Goal: Task Accomplishment & Management: Use online tool/utility

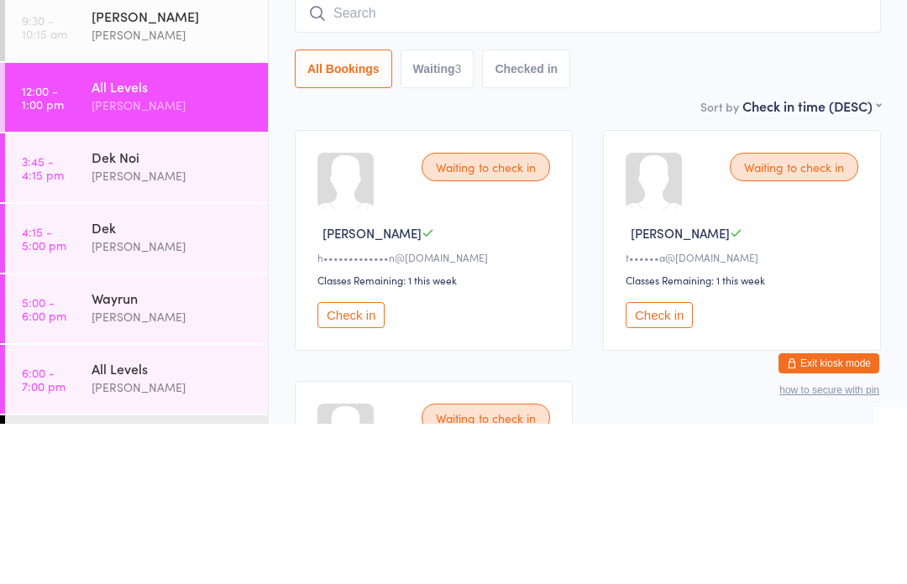
type input "H"
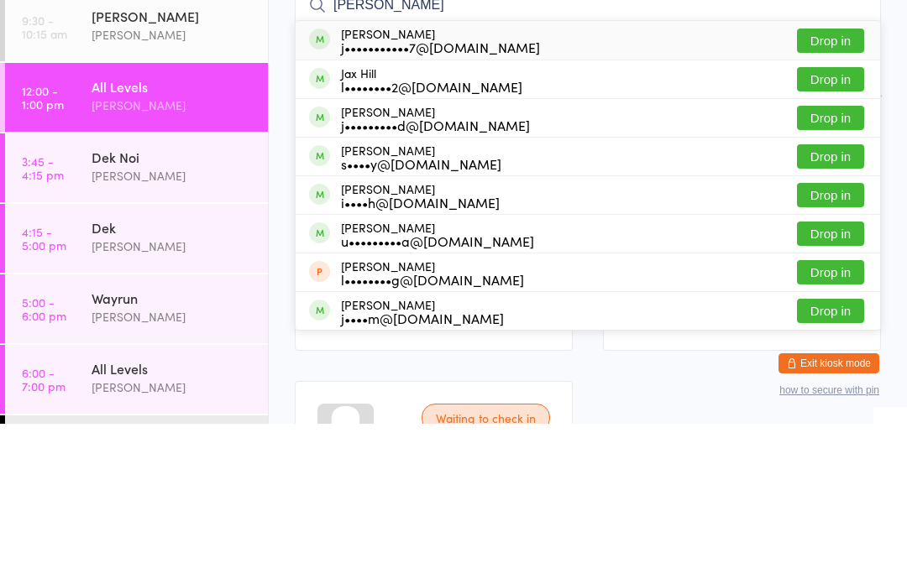
type input "[PERSON_NAME]"
click at [828, 266] on button "Drop in" at bounding box center [830, 278] width 67 height 24
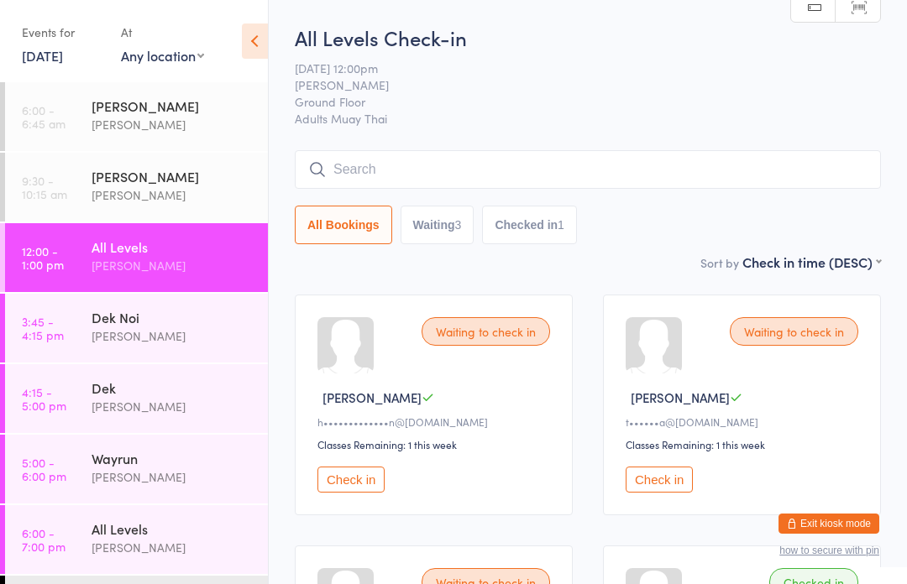
click at [673, 174] on input "search" at bounding box center [588, 169] width 586 height 39
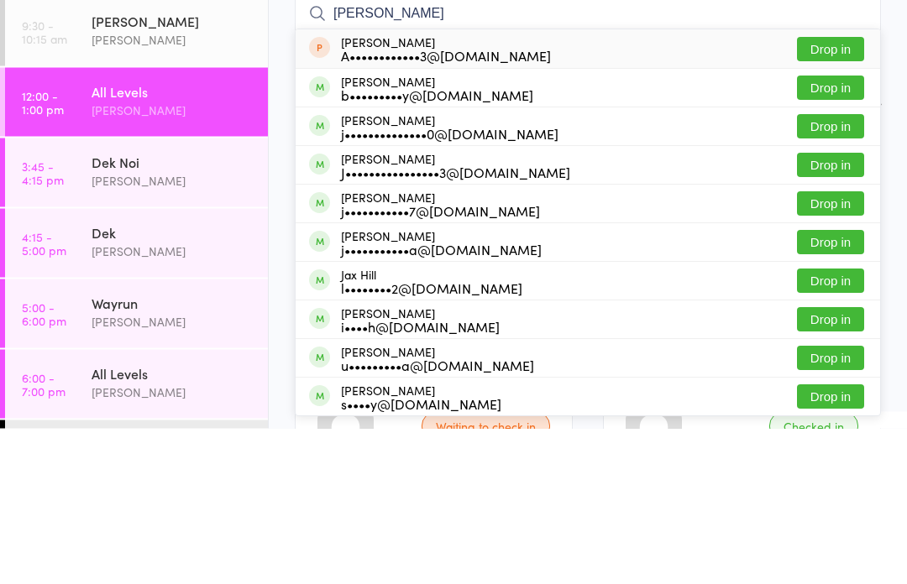
type input "[PERSON_NAME]"
click at [832, 309] on button "Drop in" at bounding box center [830, 321] width 67 height 24
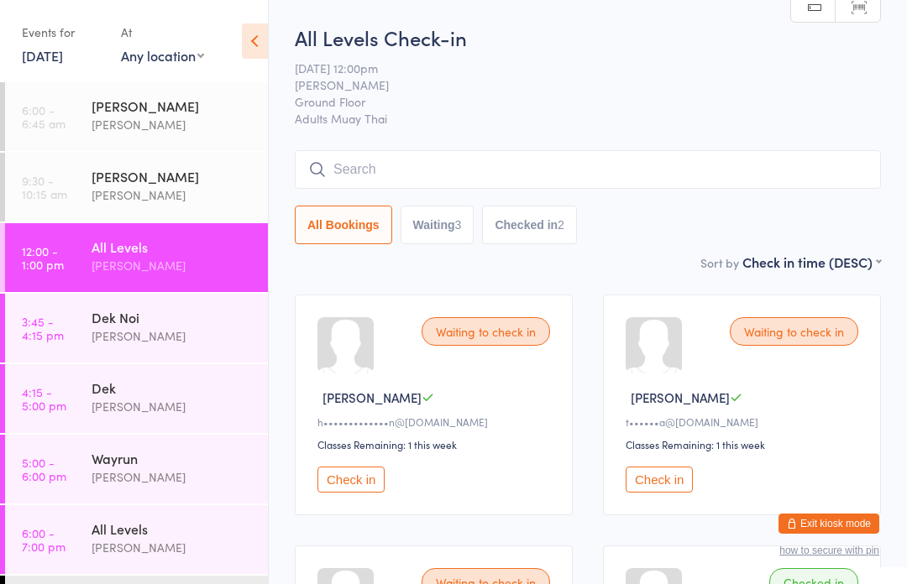
click at [540, 160] on input "search" at bounding box center [588, 169] width 586 height 39
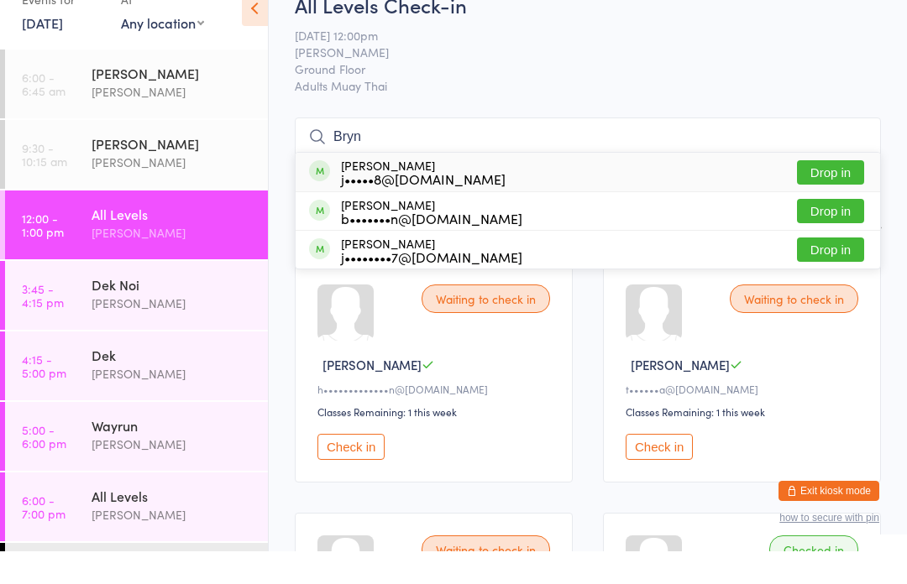
type input "Bryn"
click at [840, 193] on button "Drop in" at bounding box center [830, 205] width 67 height 24
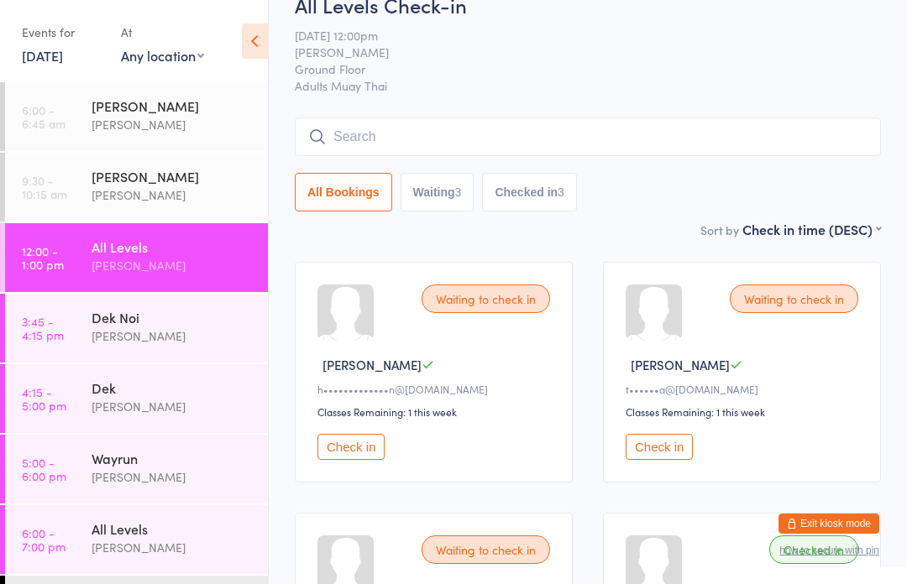
click at [548, 138] on input "search" at bounding box center [588, 137] width 586 height 39
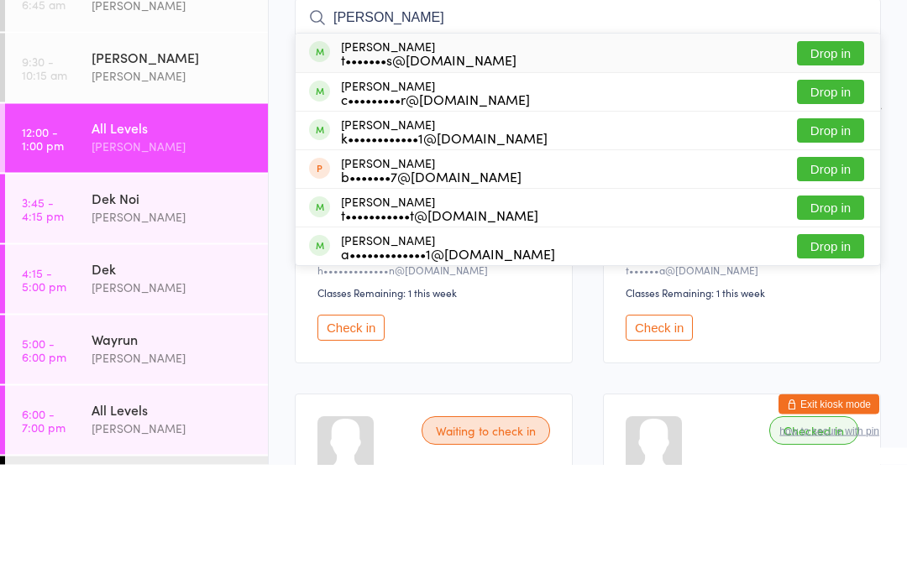
type input "[PERSON_NAME]"
click at [839, 161] on button "Drop in" at bounding box center [830, 173] width 67 height 24
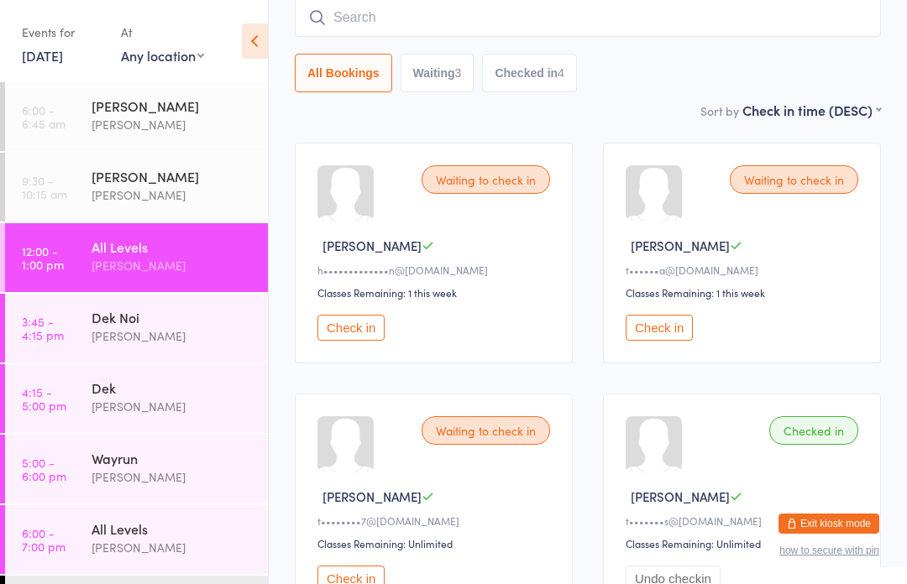
click at [398, 18] on input "search" at bounding box center [588, 17] width 586 height 39
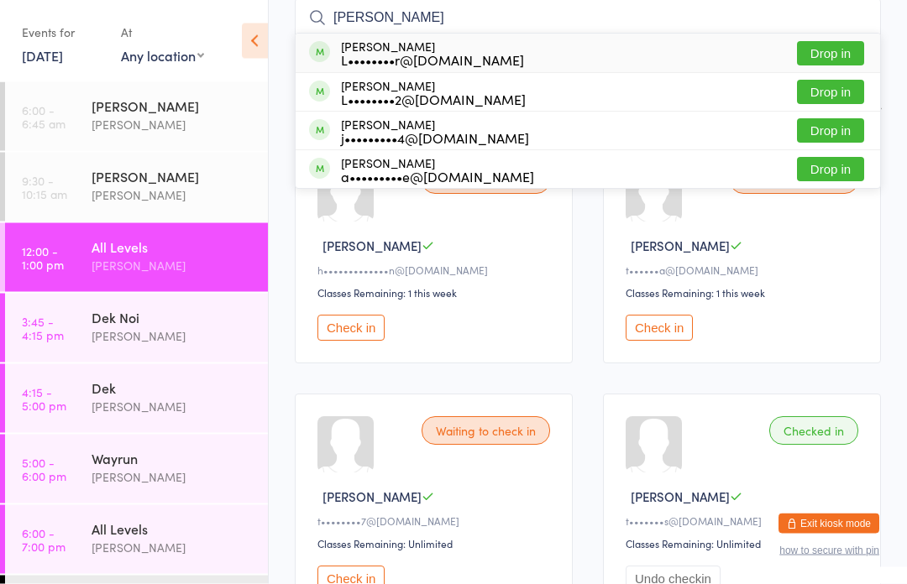
type input "[PERSON_NAME]"
click at [500, 96] on div "[PERSON_NAME] L••••••••2@[DOMAIN_NAME] Drop in" at bounding box center [587, 93] width 584 height 38
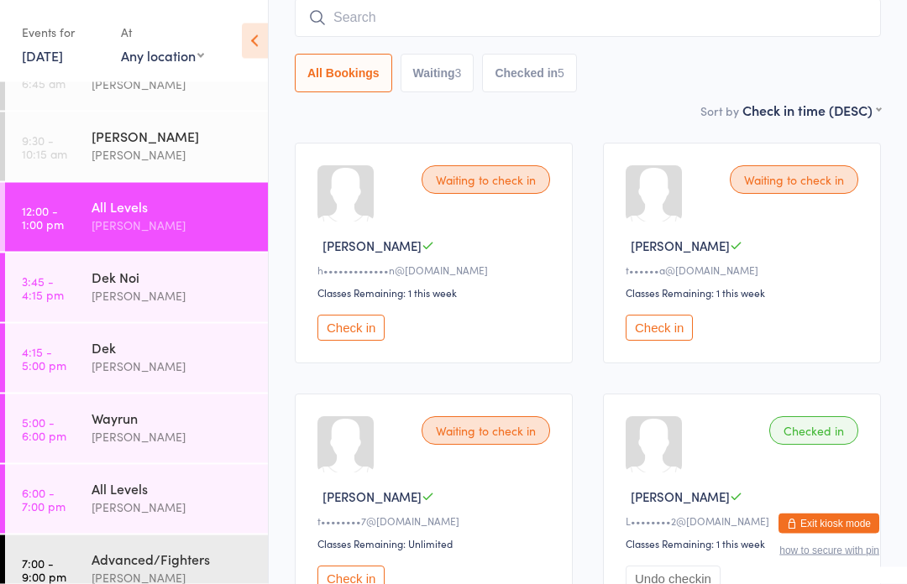
scroll to position [47, 0]
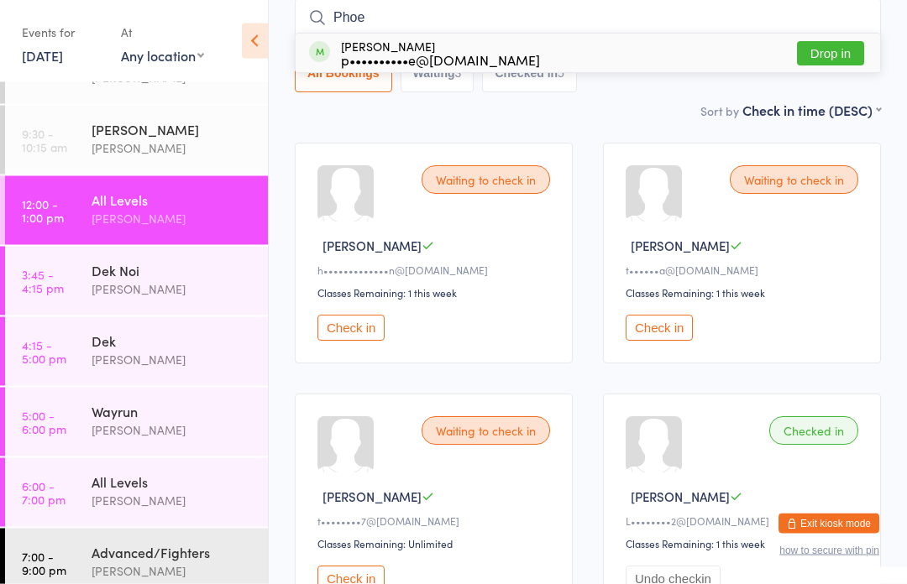
type input "Phoe"
click at [842, 46] on button "Drop in" at bounding box center [830, 54] width 67 height 24
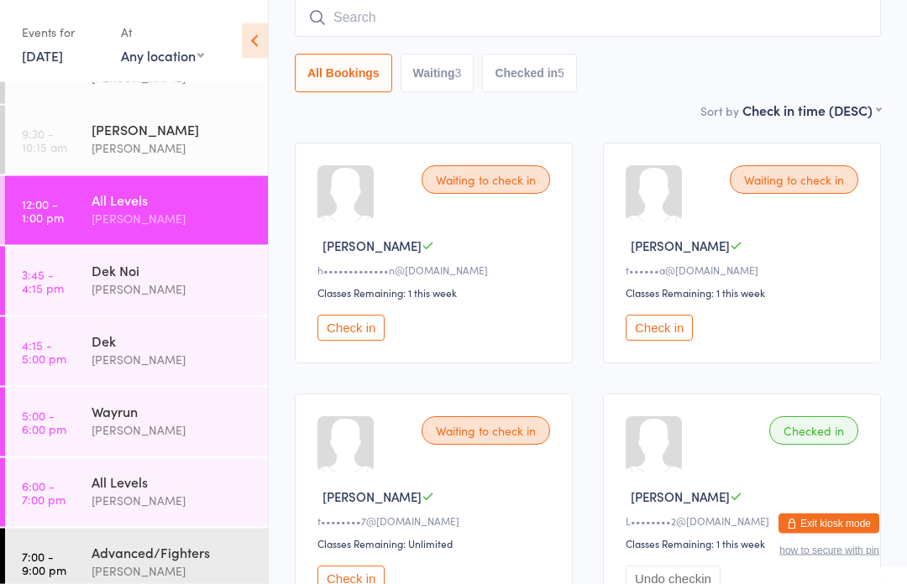
scroll to position [152, 0]
